Goal: Task Accomplishment & Management: Manage account settings

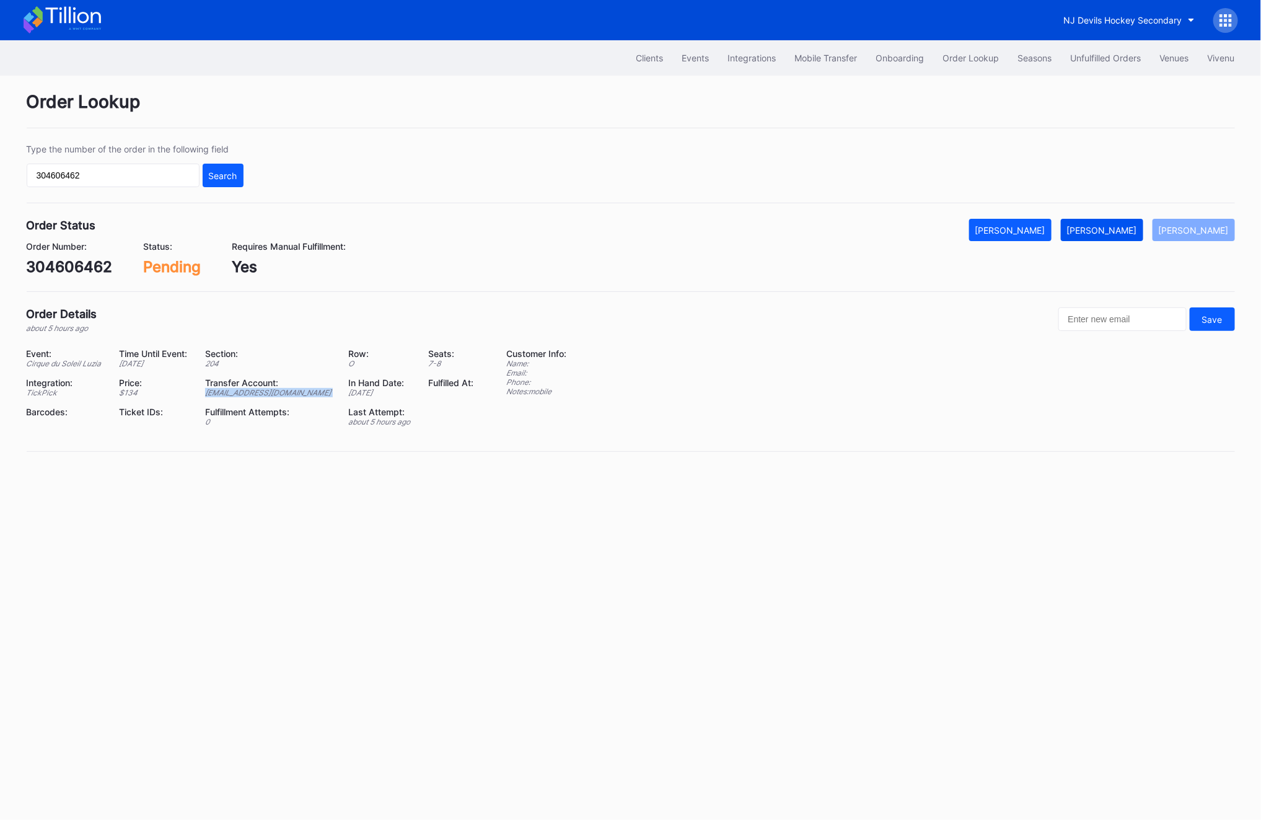
click at [1129, 232] on div "[PERSON_NAME]" at bounding box center [1102, 230] width 70 height 11
click at [53, 276] on div "Order Status Mark Cancelled [PERSON_NAME] [PERSON_NAME] Order Number: 304606462…" at bounding box center [631, 255] width 1209 height 73
click at [53, 276] on div "304606462" at bounding box center [70, 267] width 86 height 18
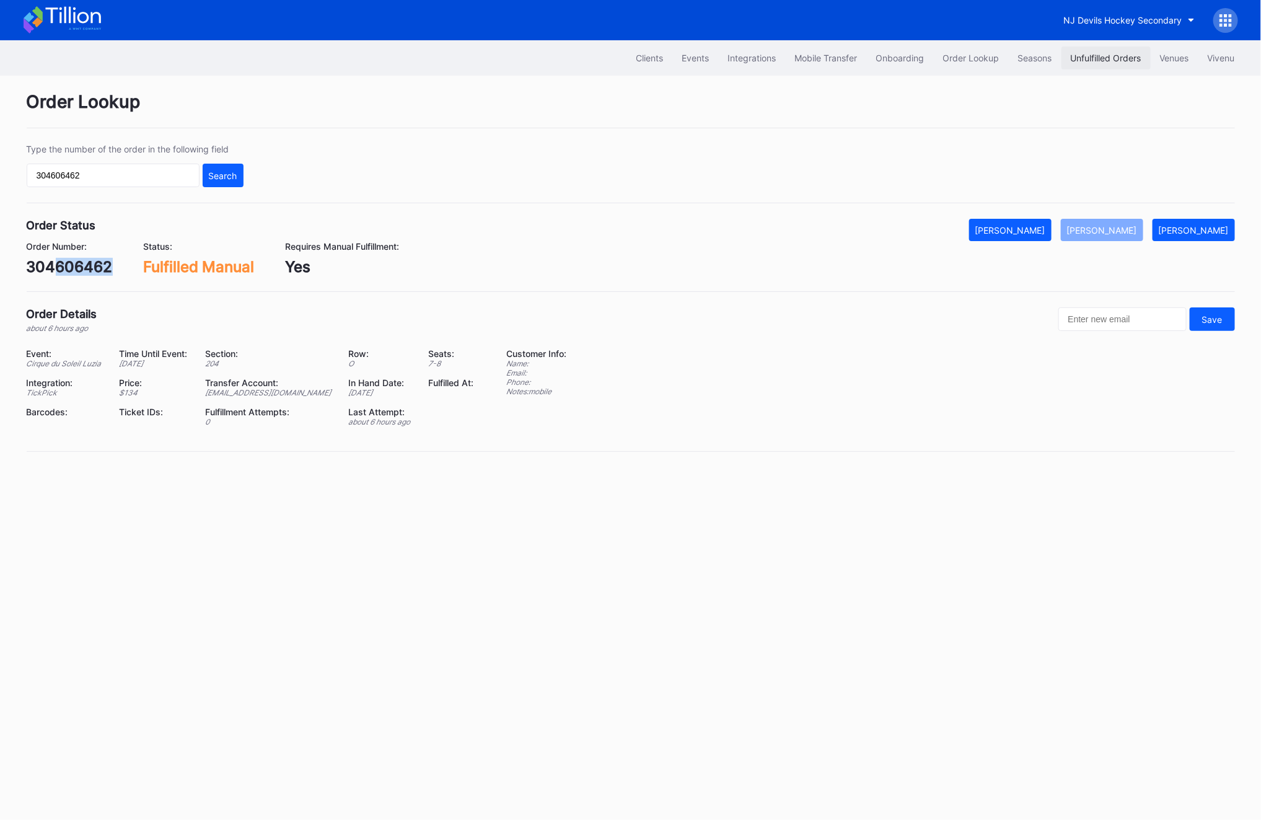
click at [1092, 58] on div "Unfulfilled Orders" at bounding box center [1106, 58] width 71 height 11
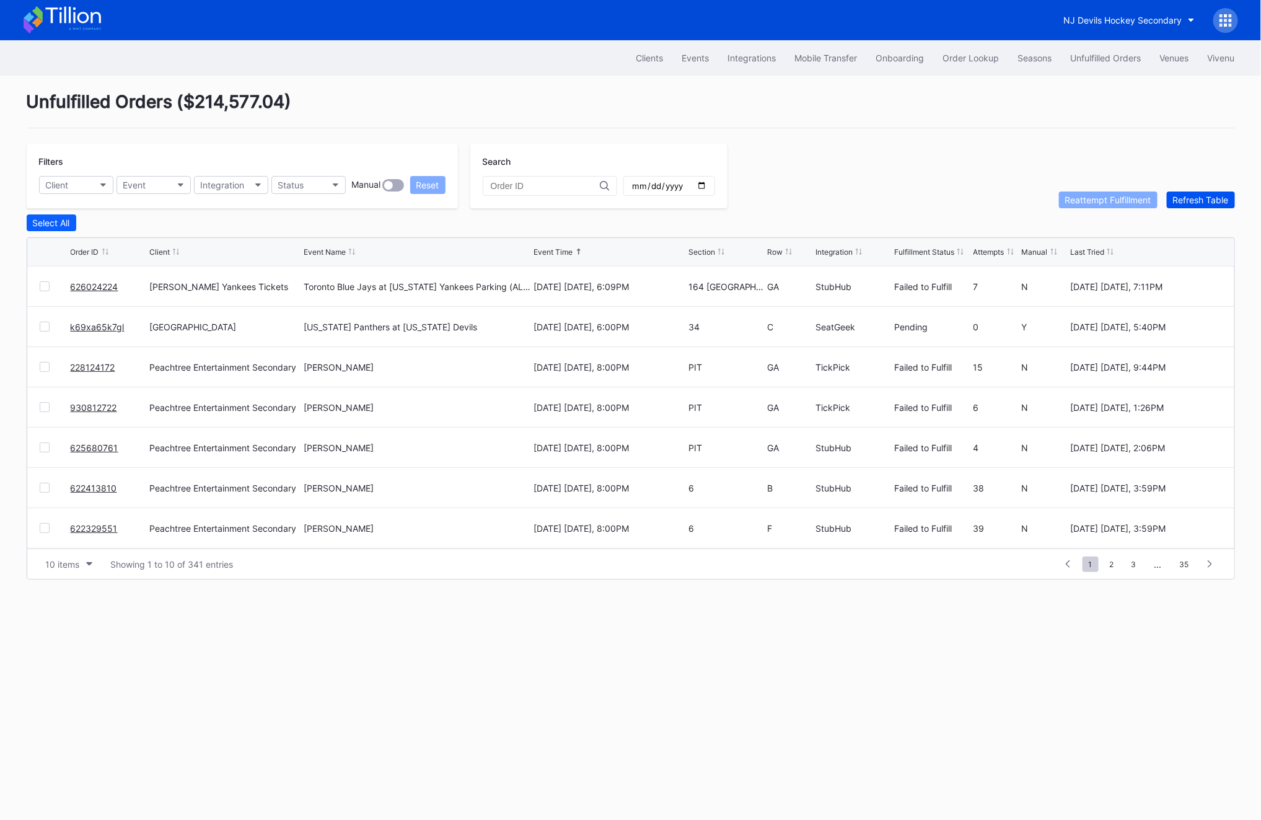
click at [1197, 193] on button "Refresh Table" at bounding box center [1201, 200] width 68 height 17
click at [86, 283] on link "626024224" at bounding box center [95, 286] width 48 height 11
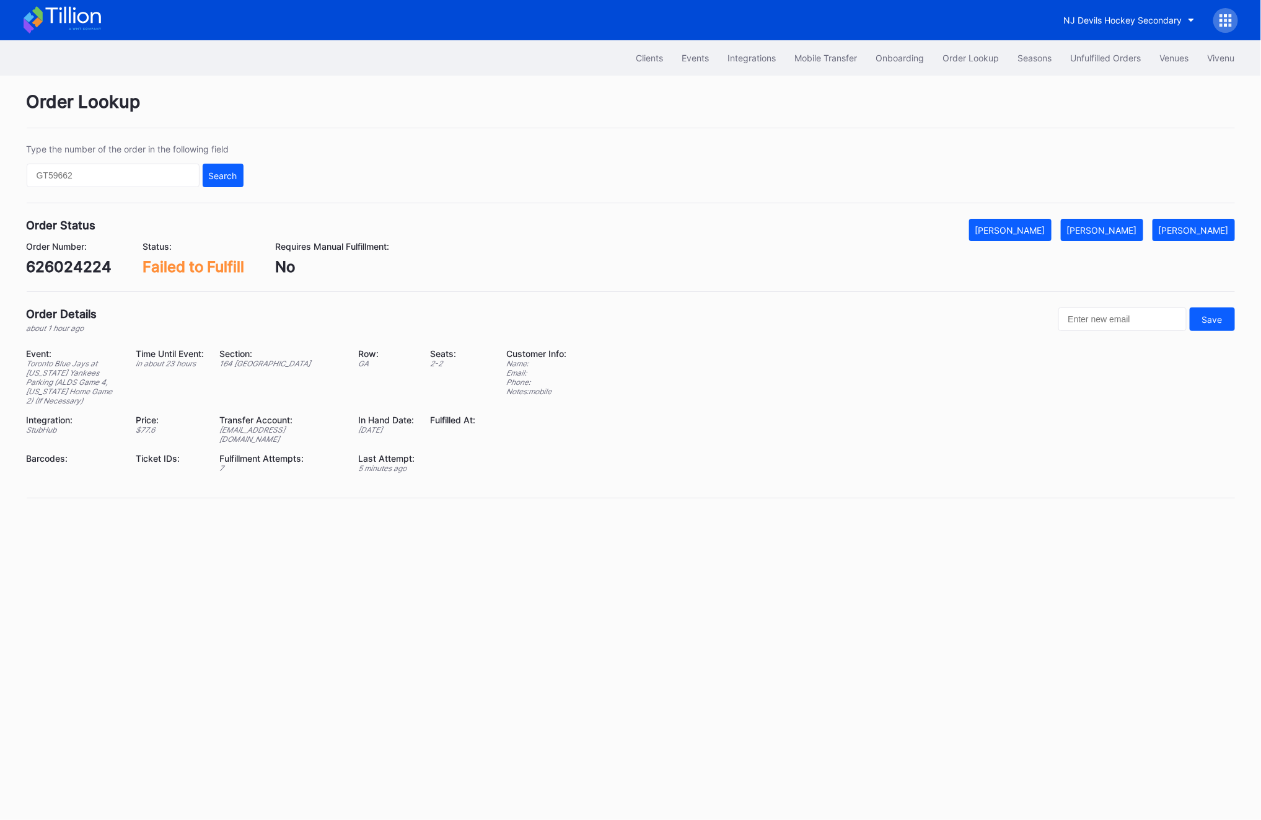
click at [55, 274] on div "626024224" at bounding box center [70, 267] width 86 height 18
copy div "626024224"
